Goal: Information Seeking & Learning: Learn about a topic

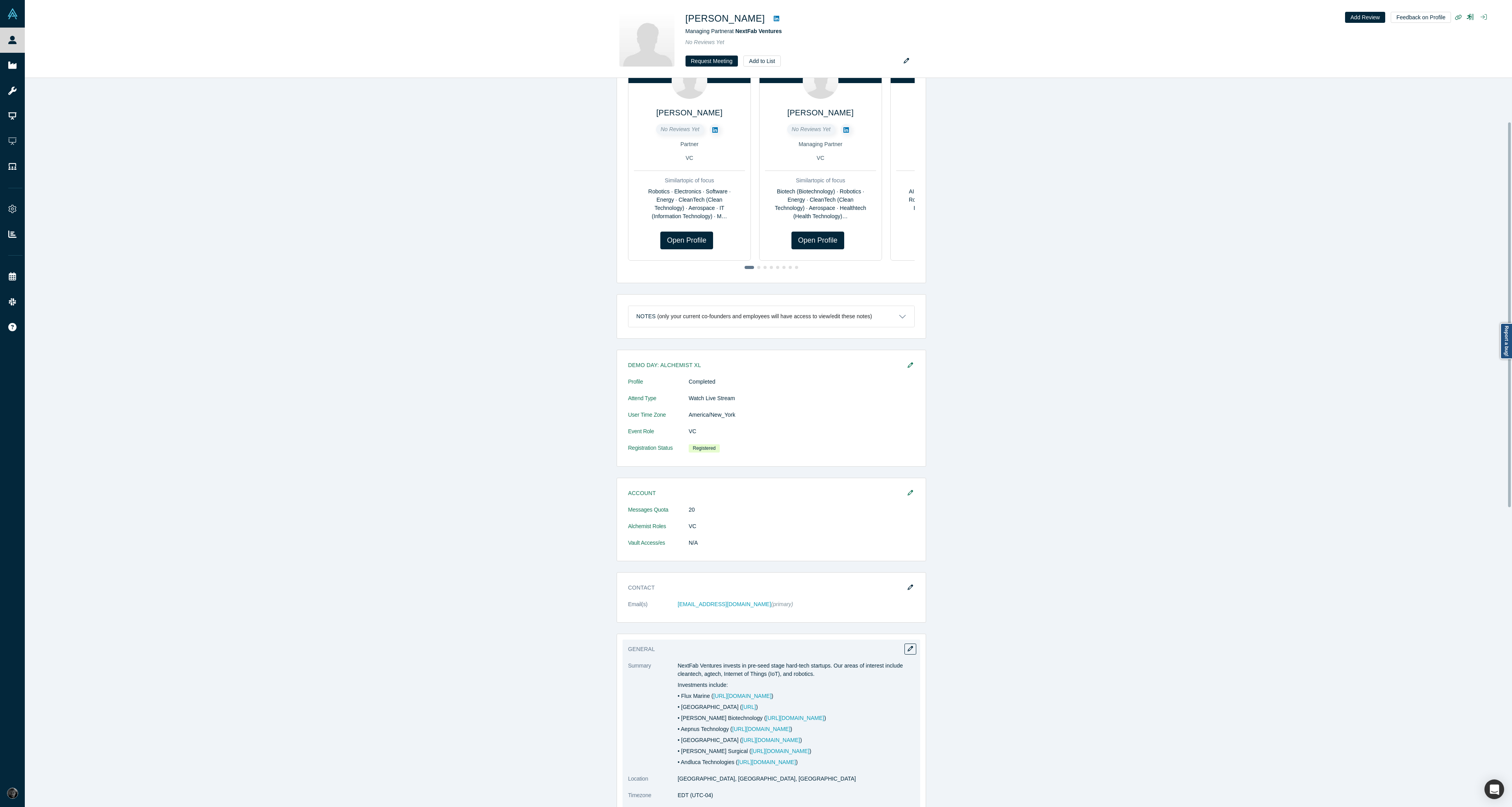
scroll to position [82, 0]
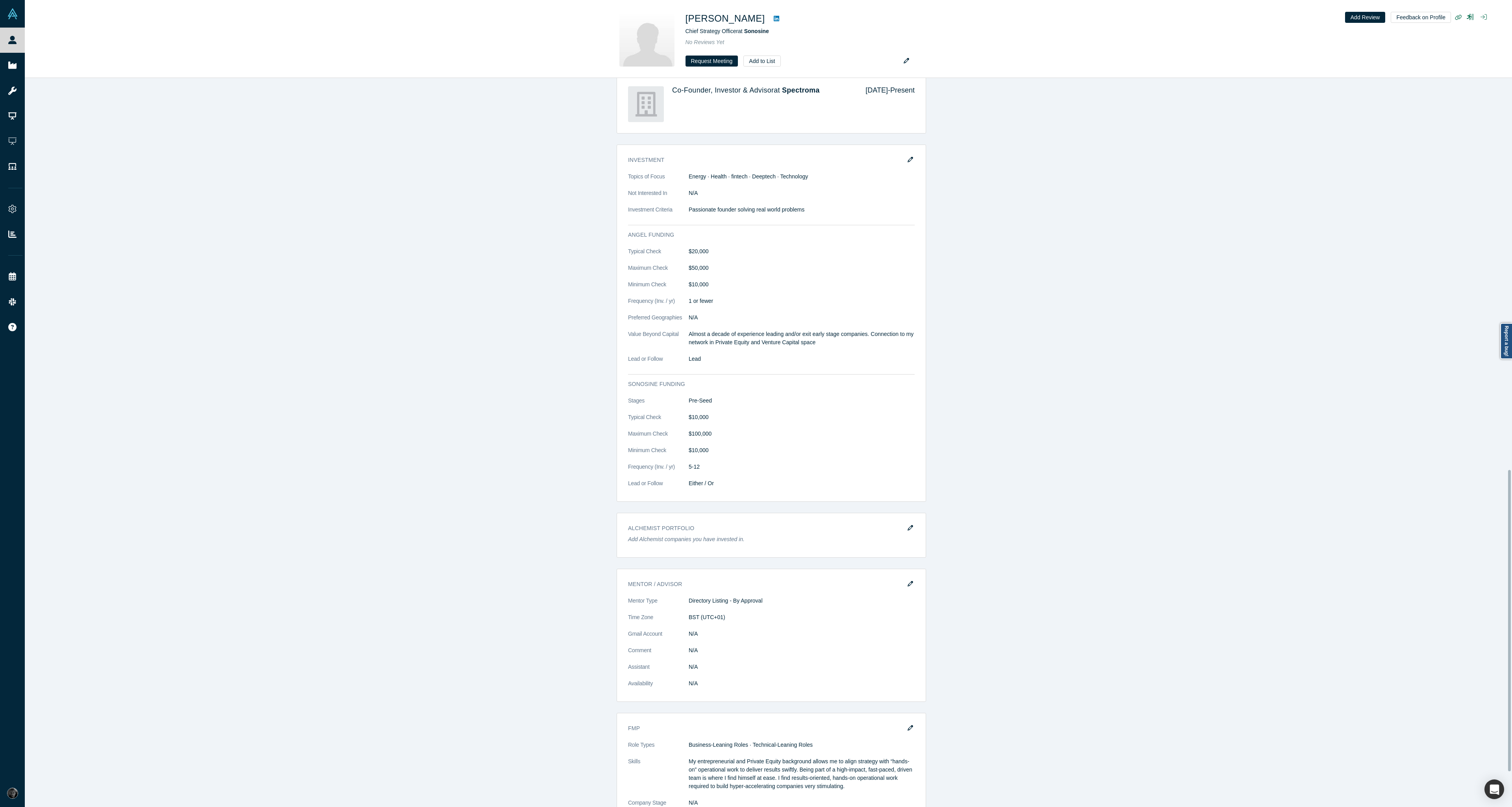
scroll to position [1031, 0]
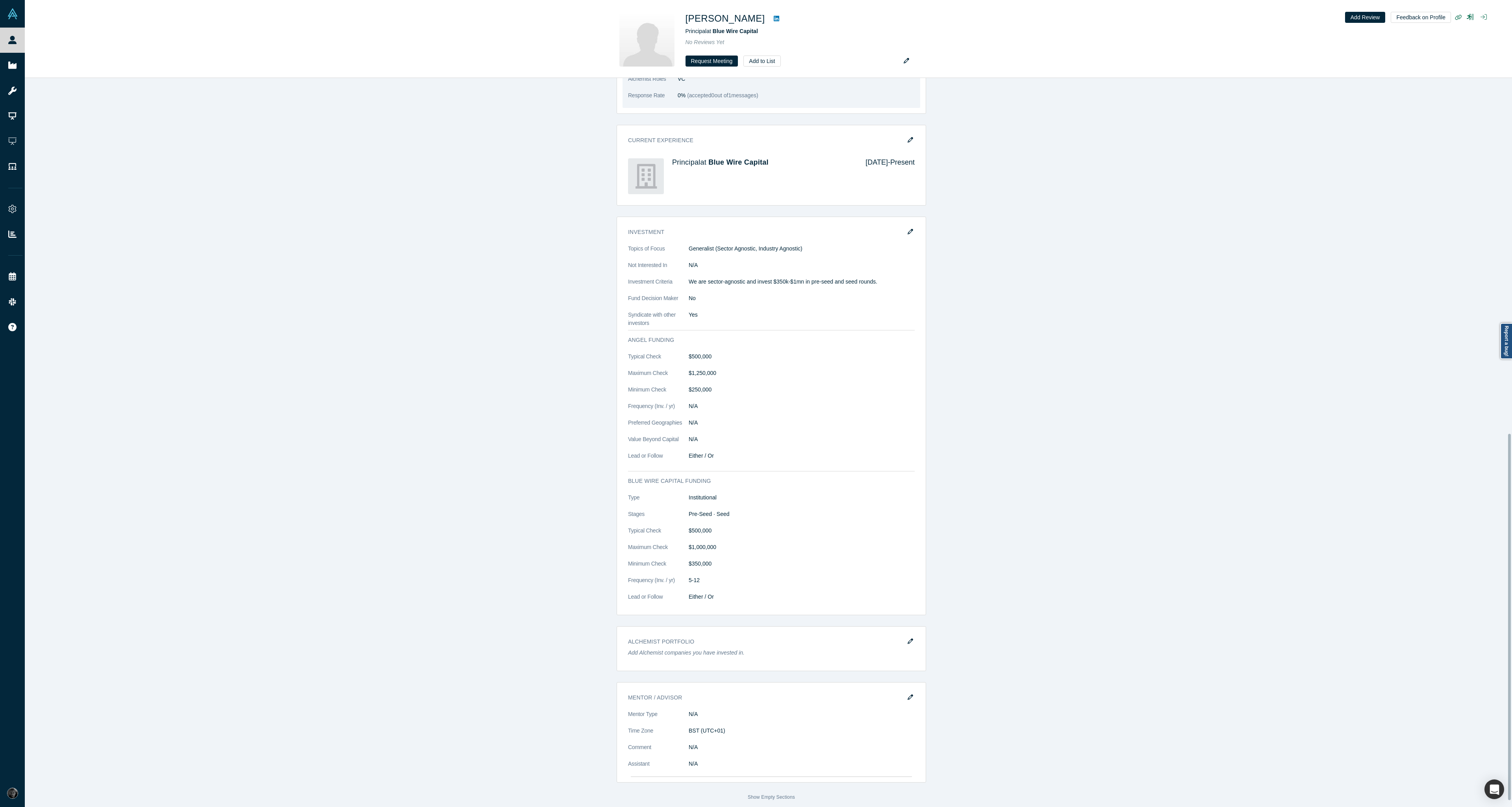
scroll to position [719, 0]
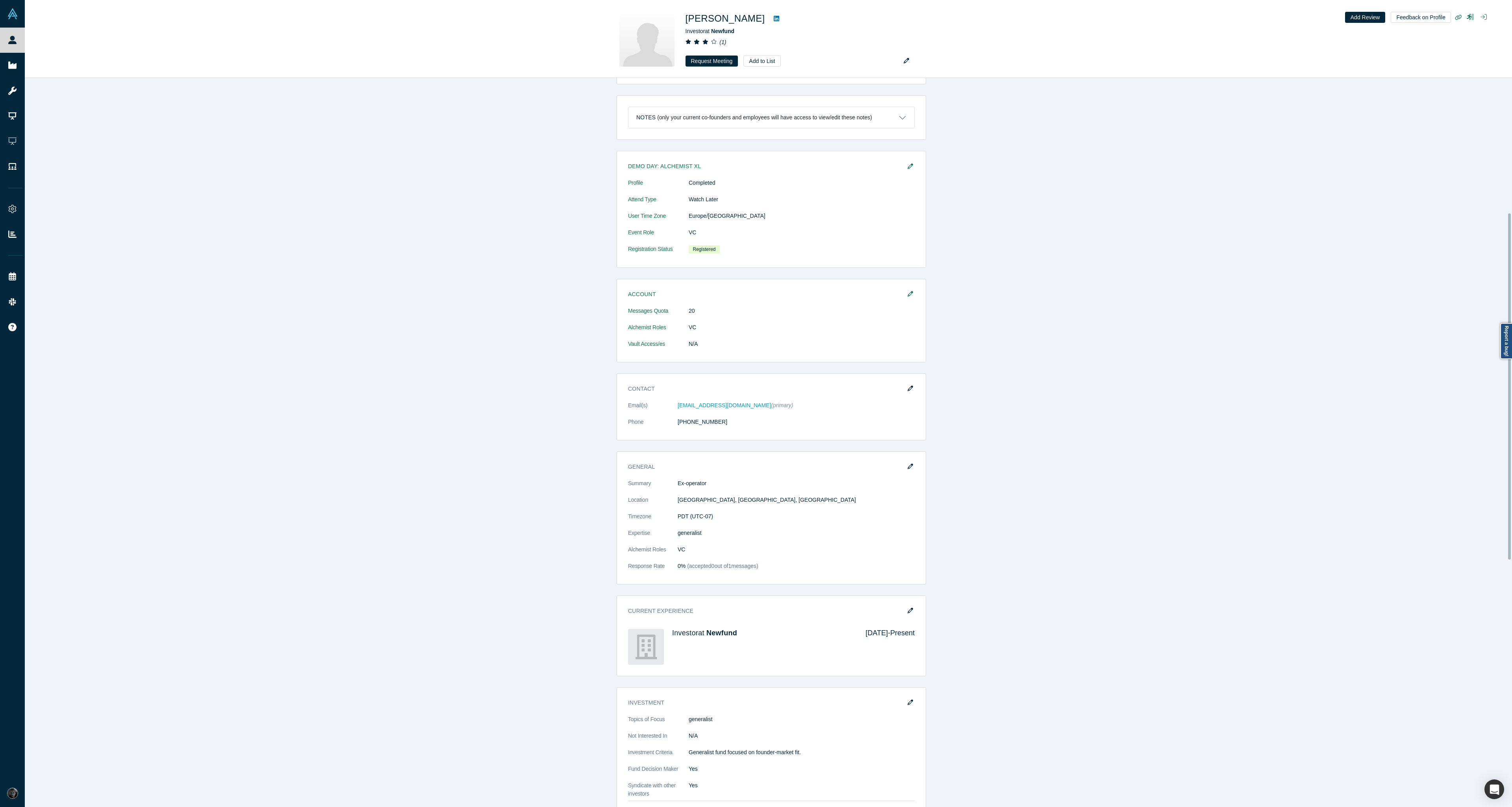
scroll to position [284, 0]
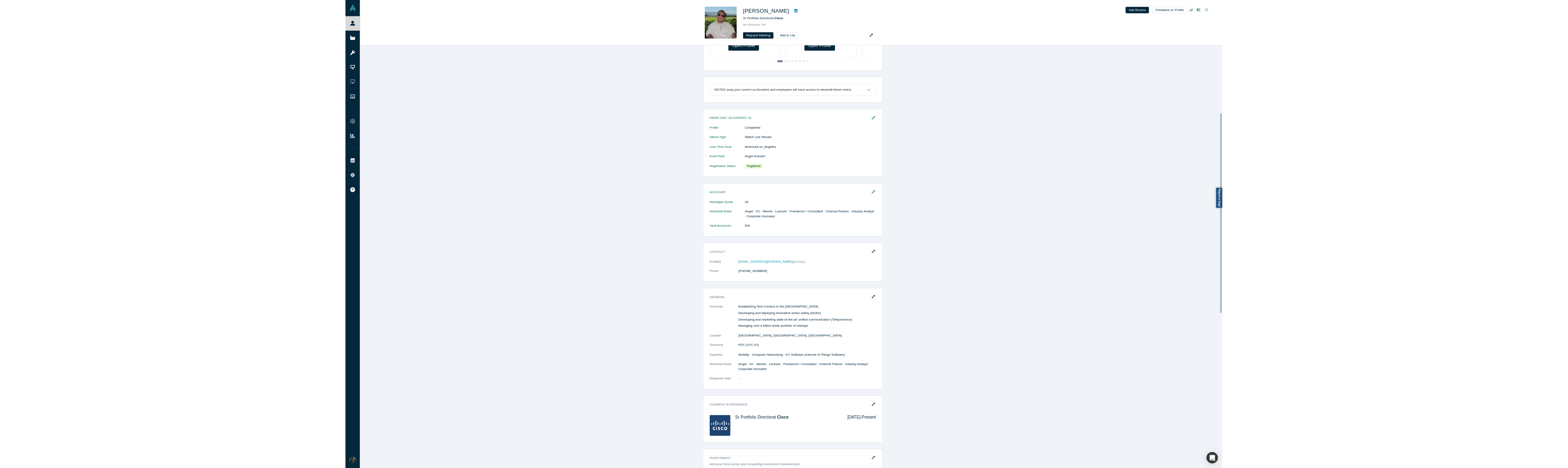
scroll to position [294, 0]
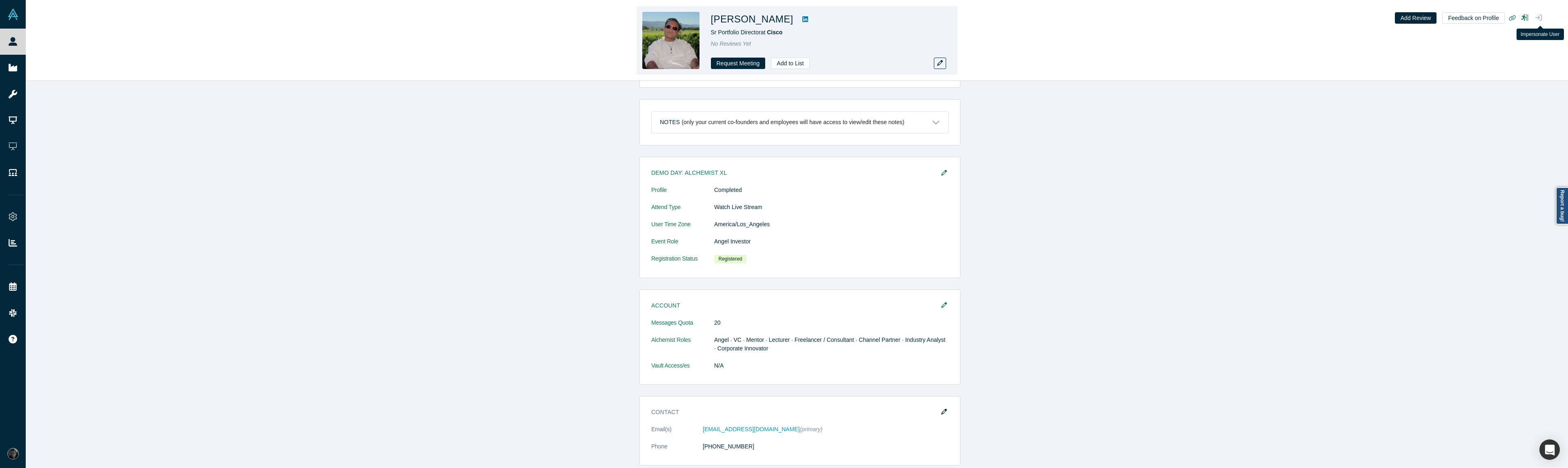
click at [1540, 20] on icon "button" at bounding box center [1539, 17] width 7 height 7
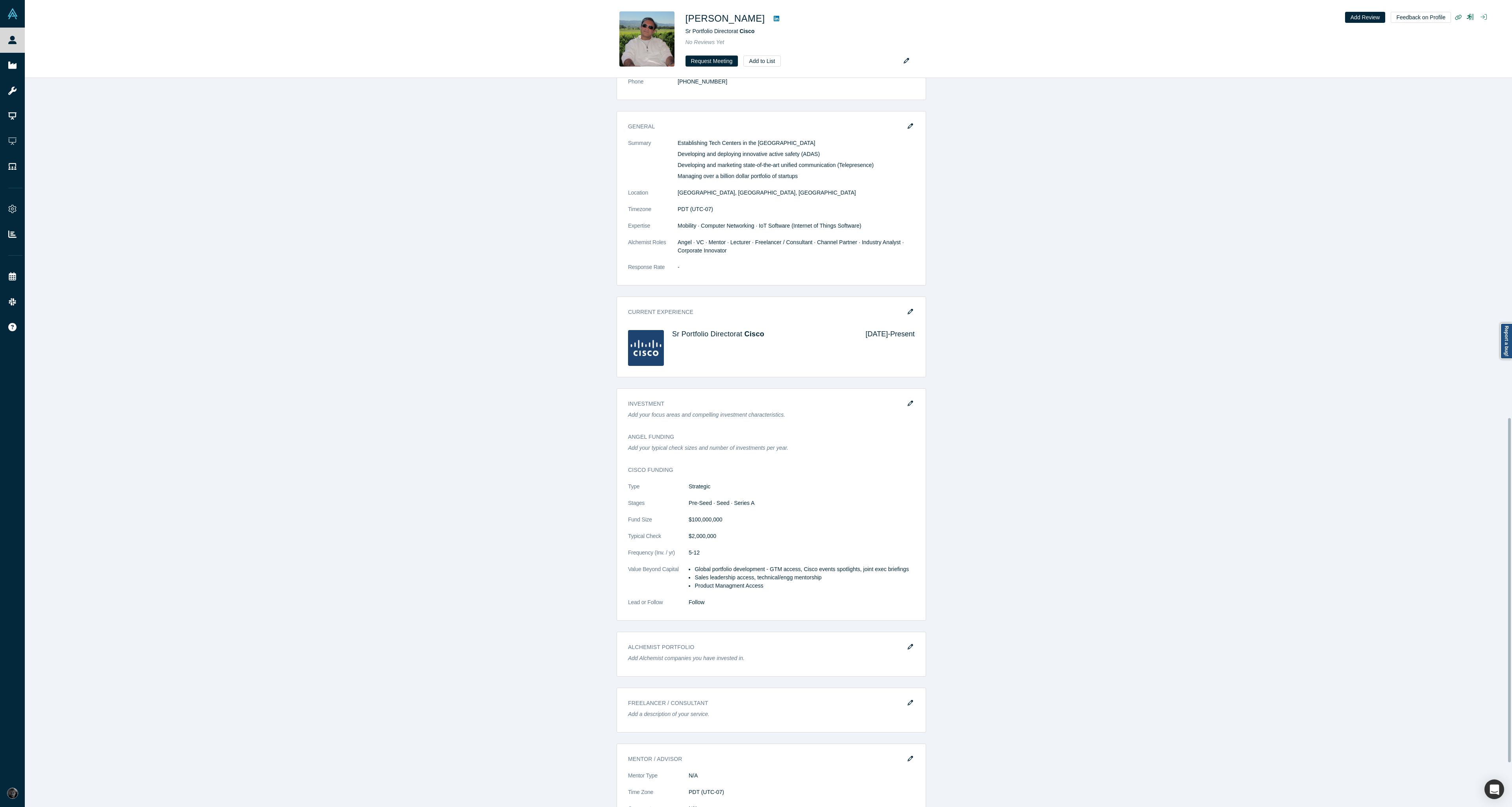
scroll to position [575, 0]
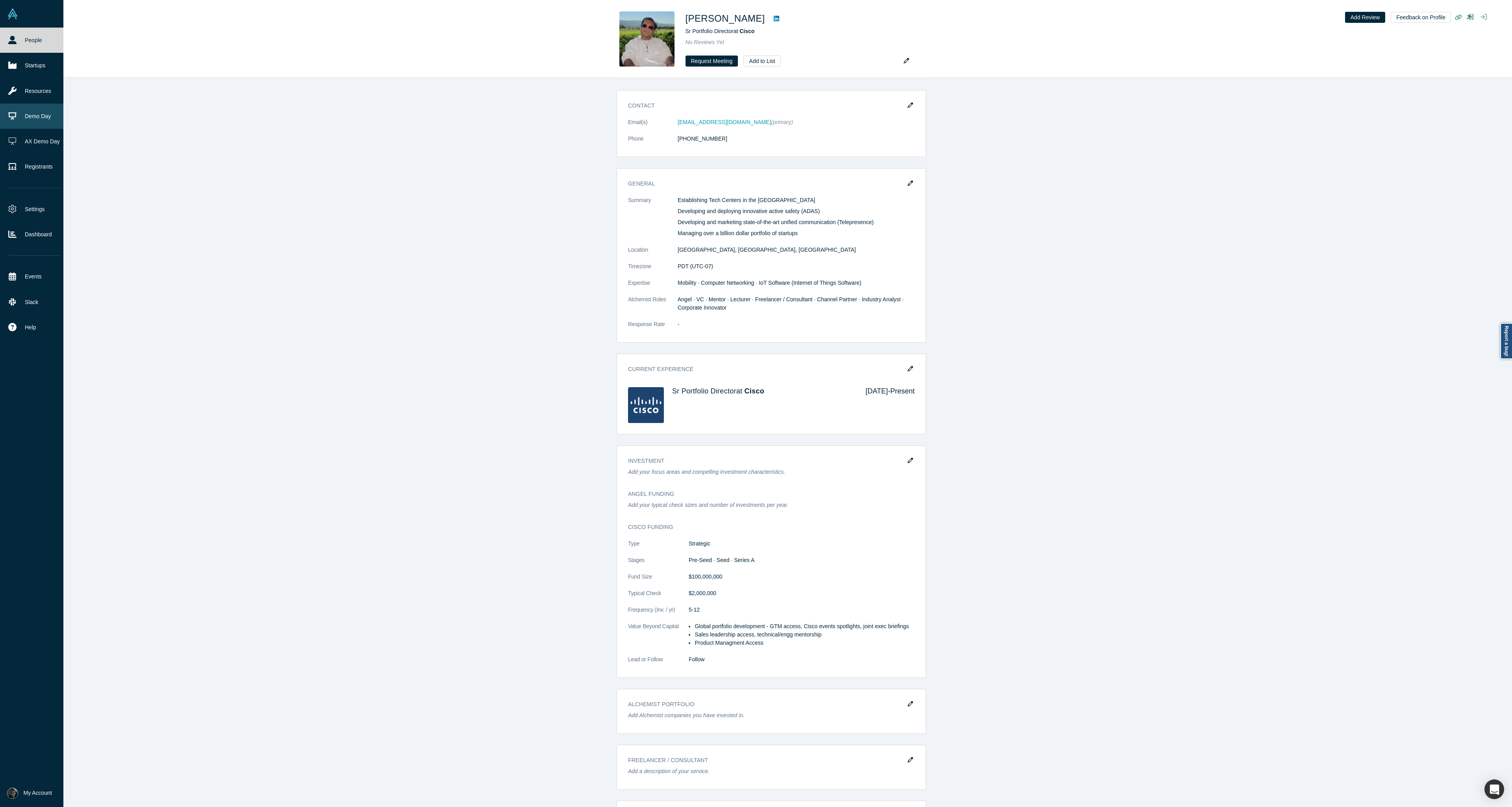
click at [44, 107] on link "Demo Day" at bounding box center [35, 116] width 70 height 26
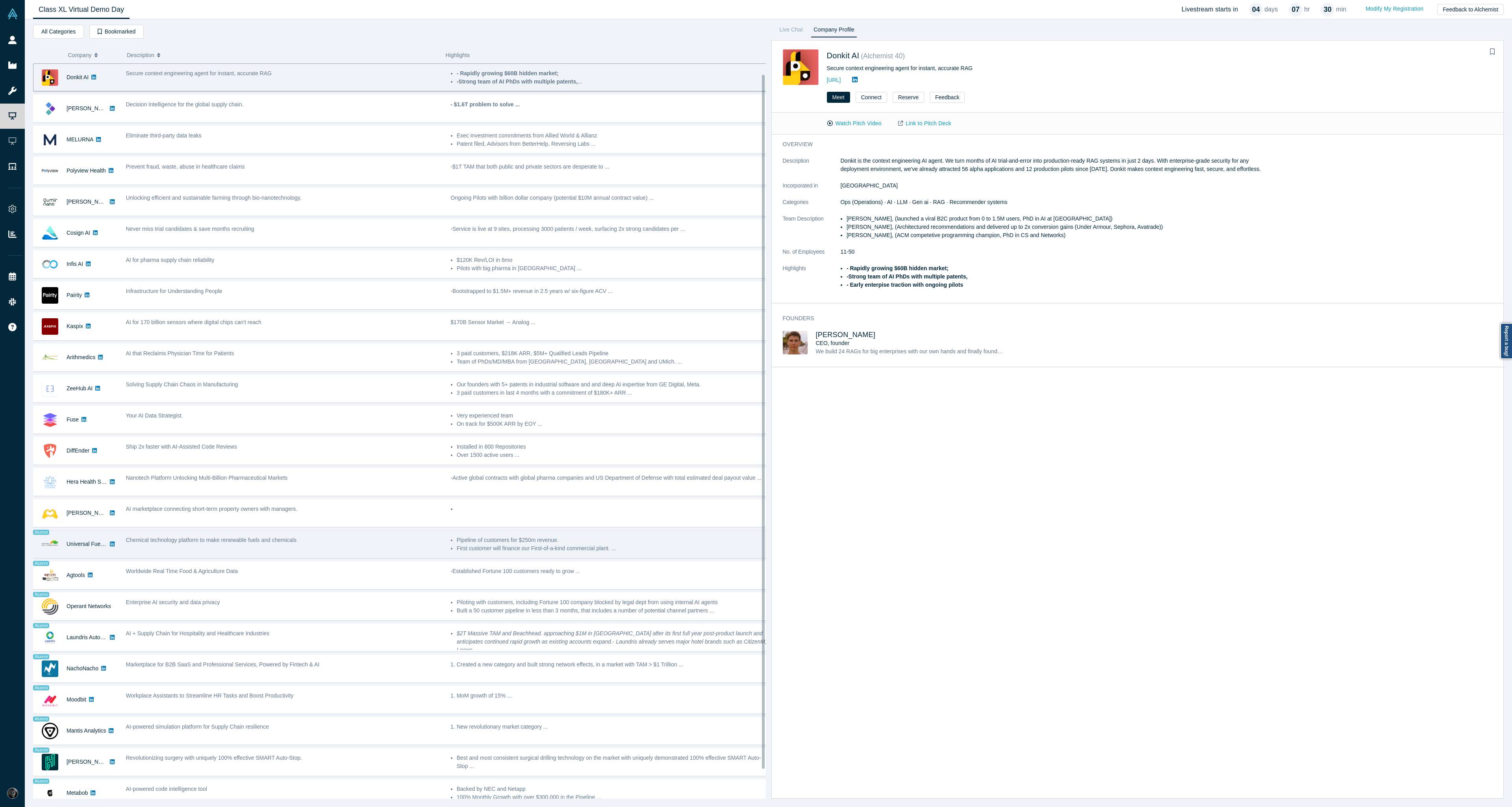
scroll to position [42, 0]
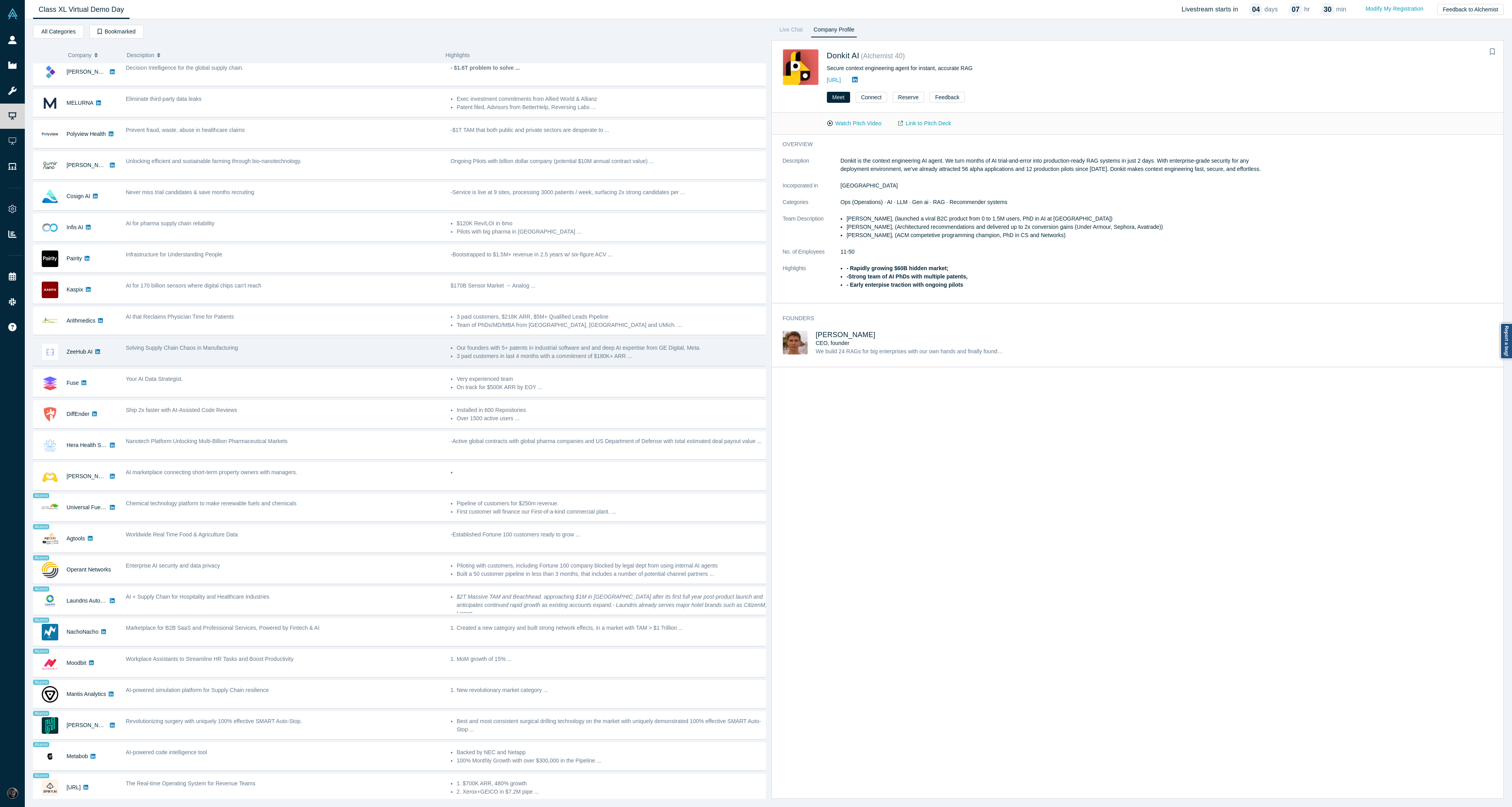
click at [179, 349] on div "Solving Supply Chain Chaos in Manufacturing" at bounding box center [284, 352] width 325 height 25
